Goal: Task Accomplishment & Management: Use online tool/utility

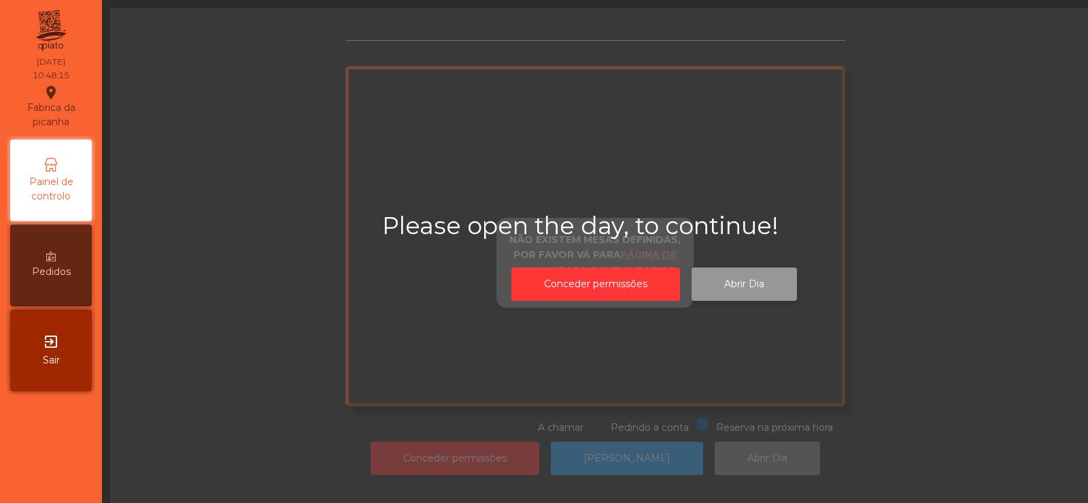
click at [789, 292] on button "Abrir Dia" at bounding box center [744, 283] width 105 height 33
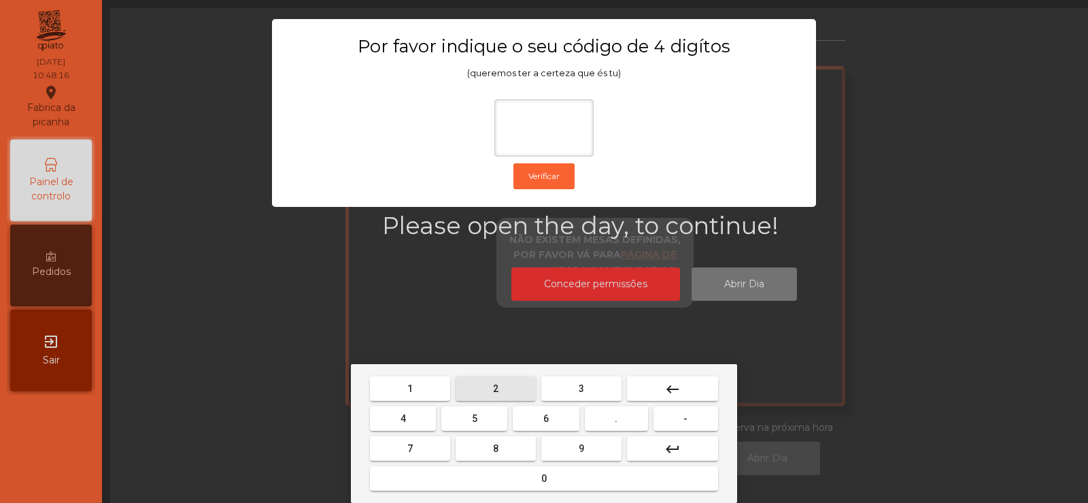
click at [494, 383] on span "2" at bounding box center [495, 388] width 5 height 11
click at [528, 420] on button "6" at bounding box center [546, 418] width 66 height 24
click at [410, 447] on span "7" at bounding box center [409, 448] width 5 height 11
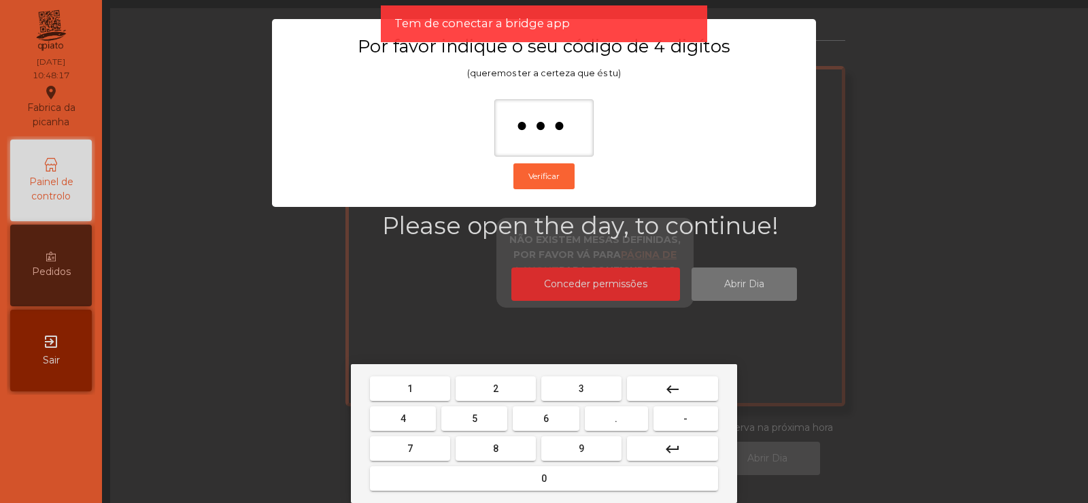
click at [462, 426] on button "5" at bounding box center [474, 418] width 66 height 24
type input "****"
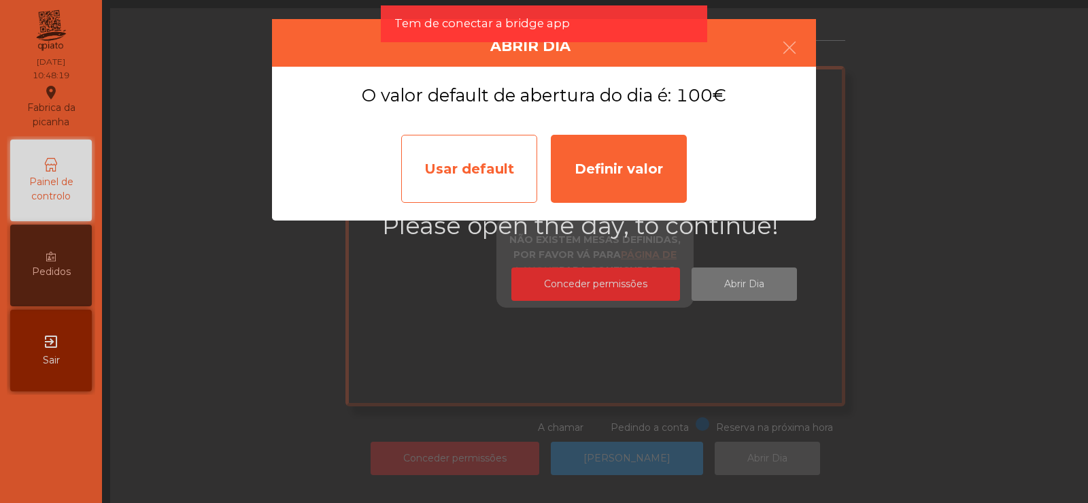
click at [492, 177] on div "Usar default" at bounding box center [469, 169] width 136 height 68
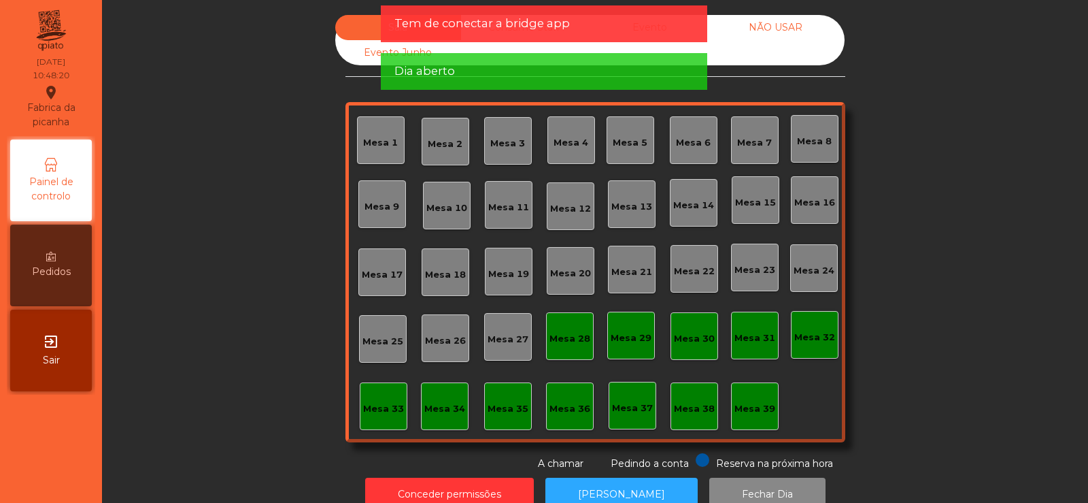
click at [518, 46] on app-alert "Tem de conectar a bridge app Dia aberto" at bounding box center [544, 52] width 326 height 95
click at [530, 29] on span "Tem de conectar a bridge app" at bounding box center [481, 23] width 175 height 17
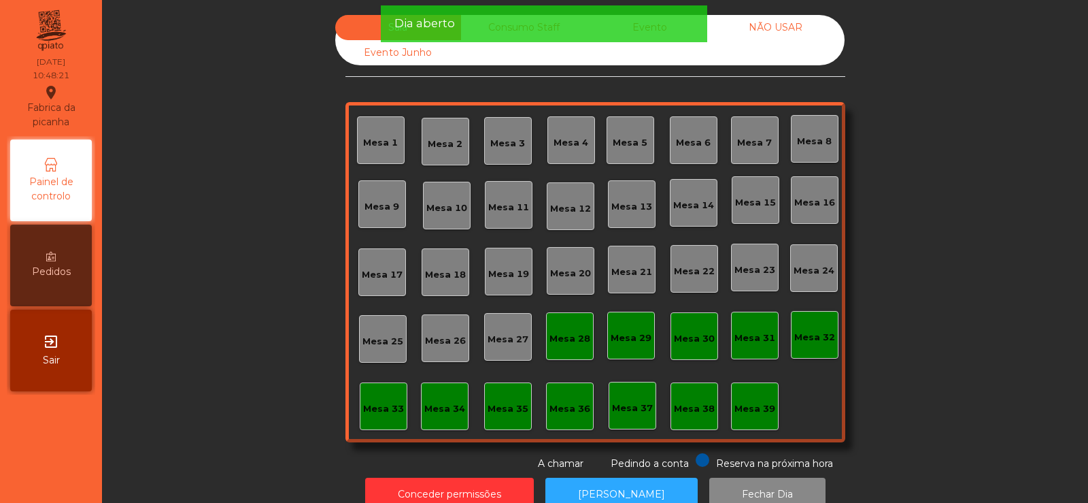
click at [531, 29] on div "Dia aberto" at bounding box center [543, 23] width 299 height 17
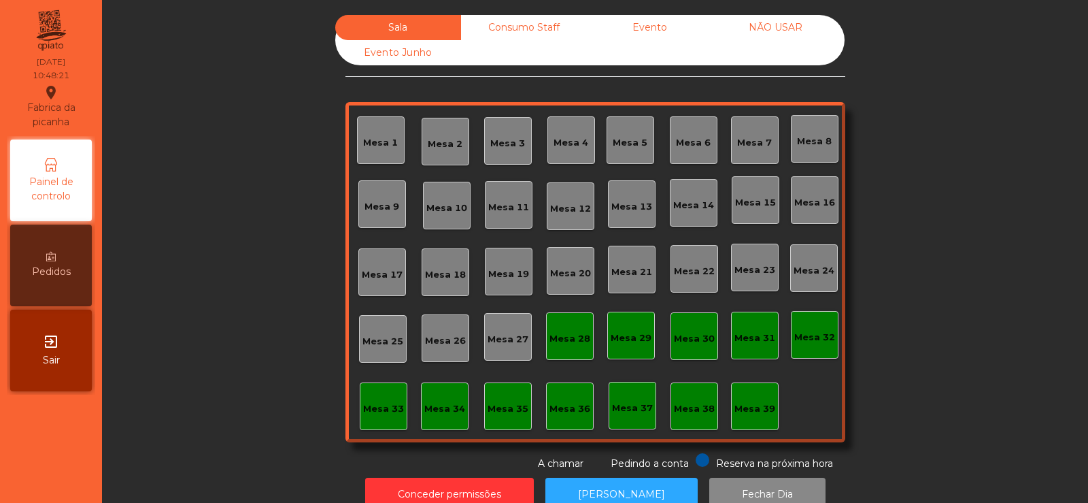
click at [534, 30] on div "Consumo Staff" at bounding box center [524, 27] width 126 height 25
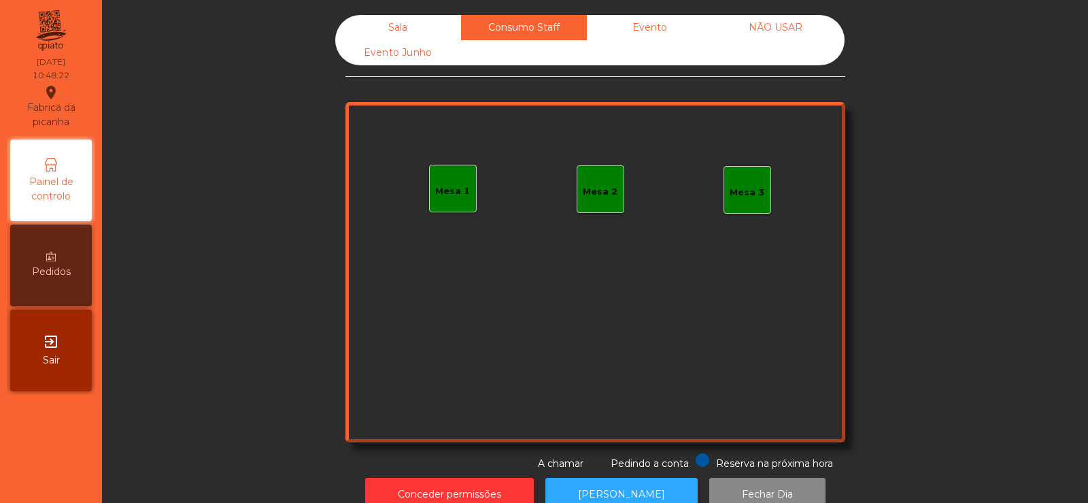
click at [657, 23] on div "Evento" at bounding box center [650, 27] width 126 height 25
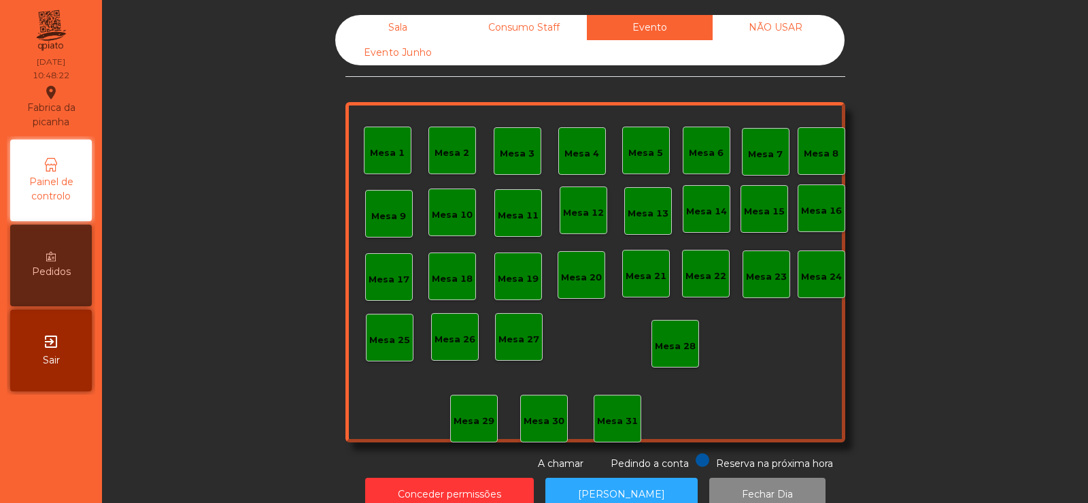
click at [779, 36] on div "NÃO USAR" at bounding box center [776, 27] width 126 height 25
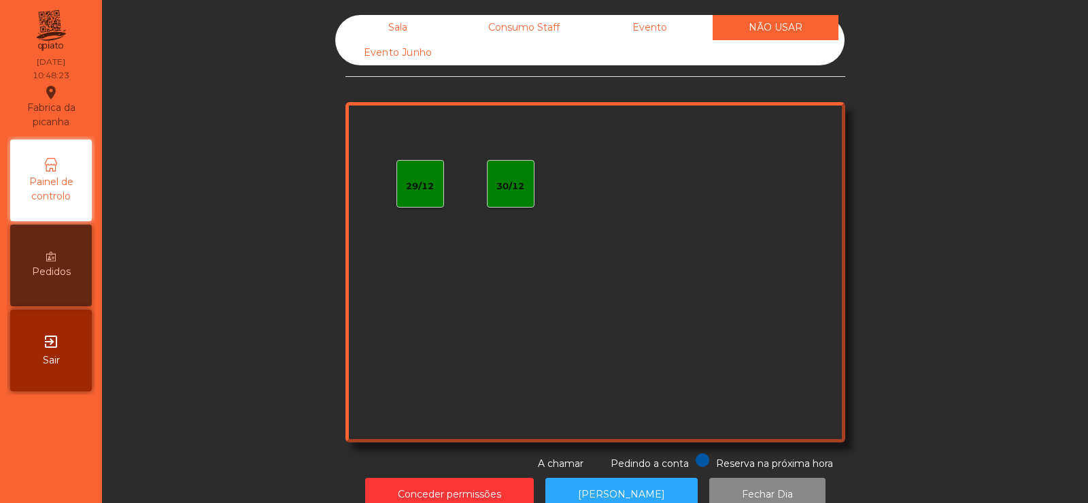
click at [403, 27] on div "Sala" at bounding box center [398, 27] width 126 height 25
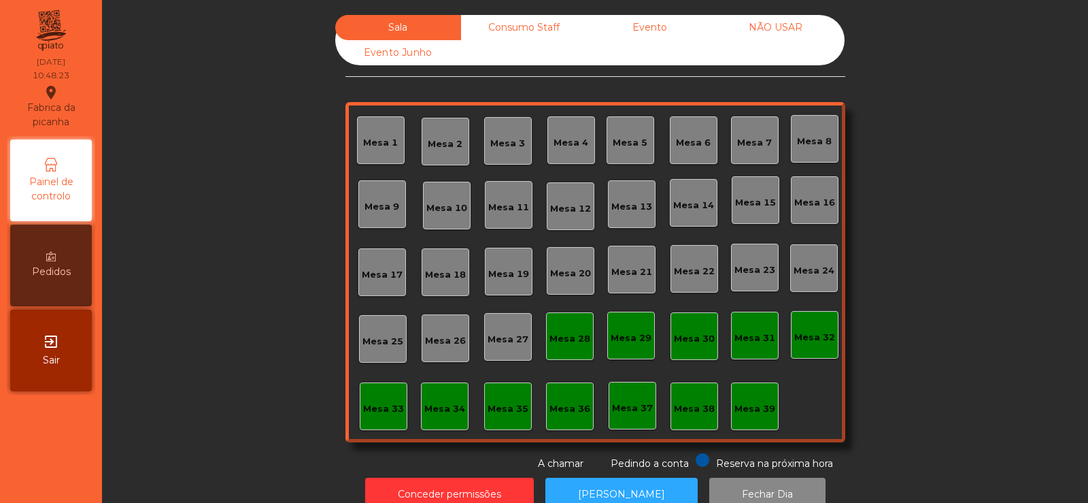
scroll to position [33, 0]
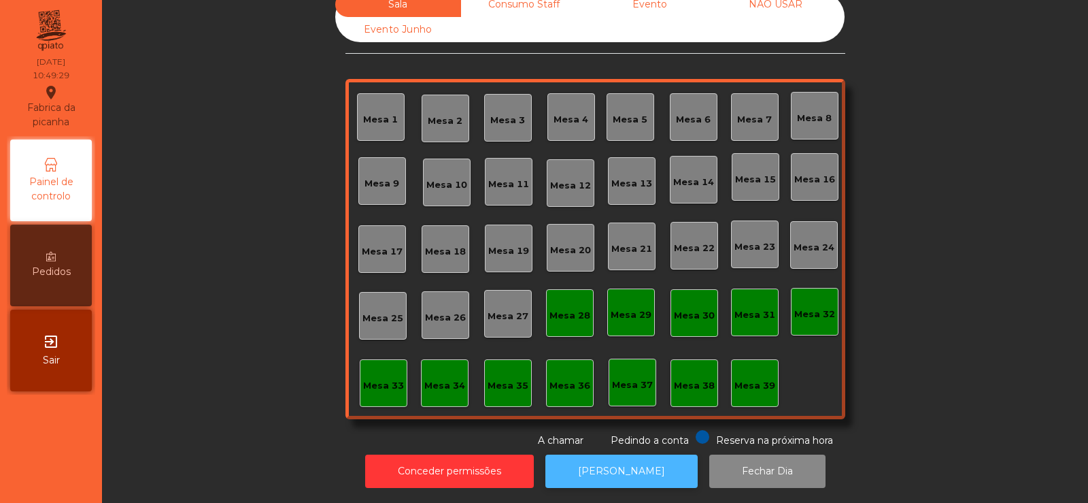
click at [597, 457] on button "[PERSON_NAME]" at bounding box center [621, 470] width 152 height 33
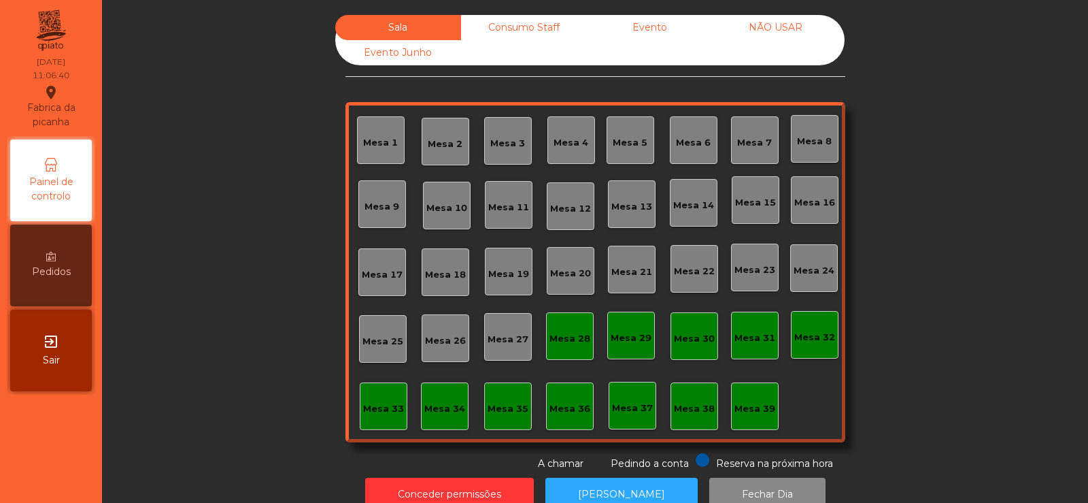
click at [515, 27] on div "Consumo Staff" at bounding box center [524, 27] width 126 height 25
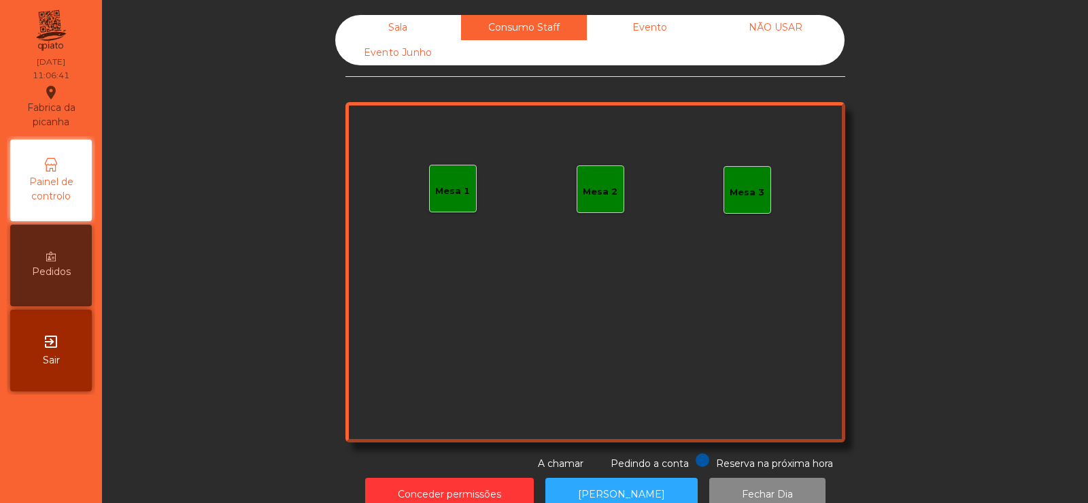
click at [399, 23] on div "Sala" at bounding box center [398, 27] width 126 height 25
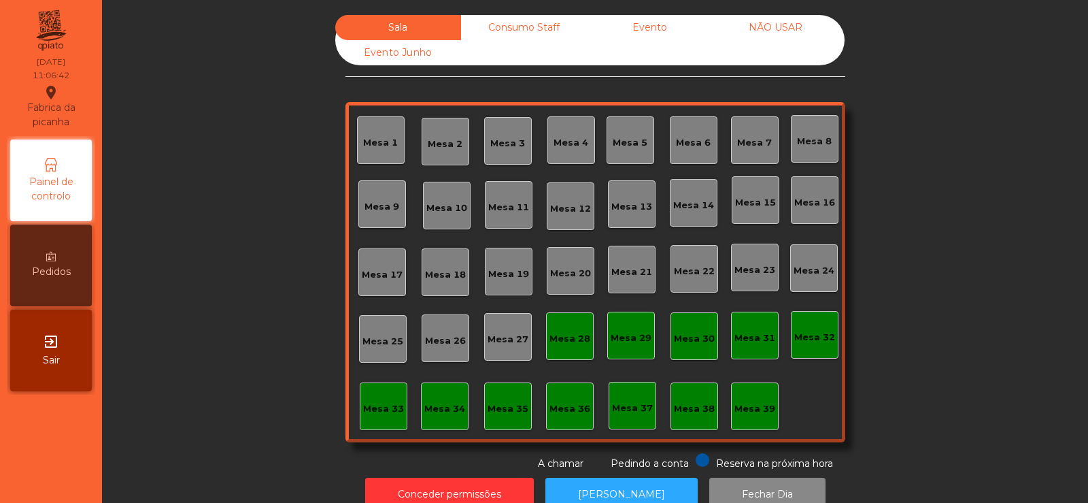
scroll to position [33, 0]
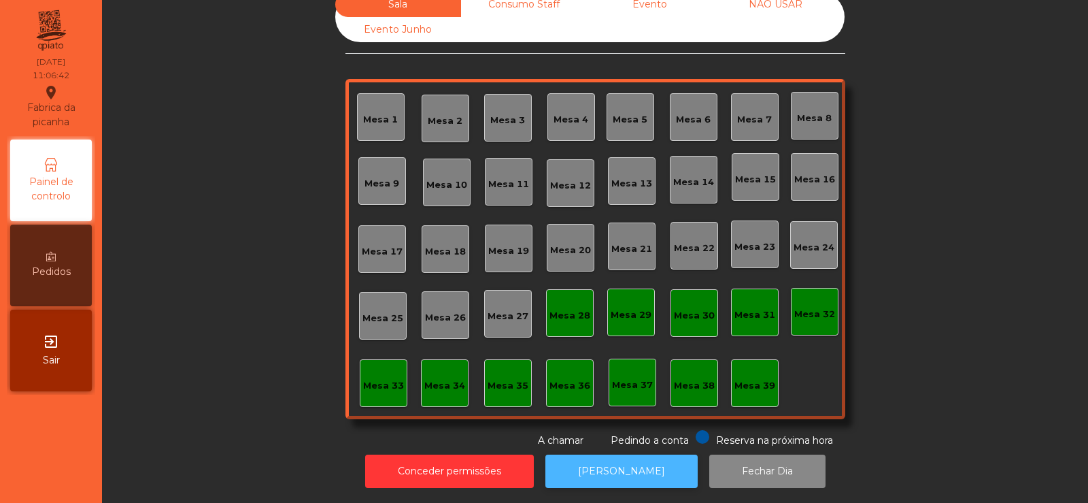
click at [611, 465] on button "[PERSON_NAME]" at bounding box center [621, 470] width 152 height 33
click at [624, 467] on button "[PERSON_NAME]" at bounding box center [621, 470] width 152 height 33
